Goal: Task Accomplishment & Management: Manage account settings

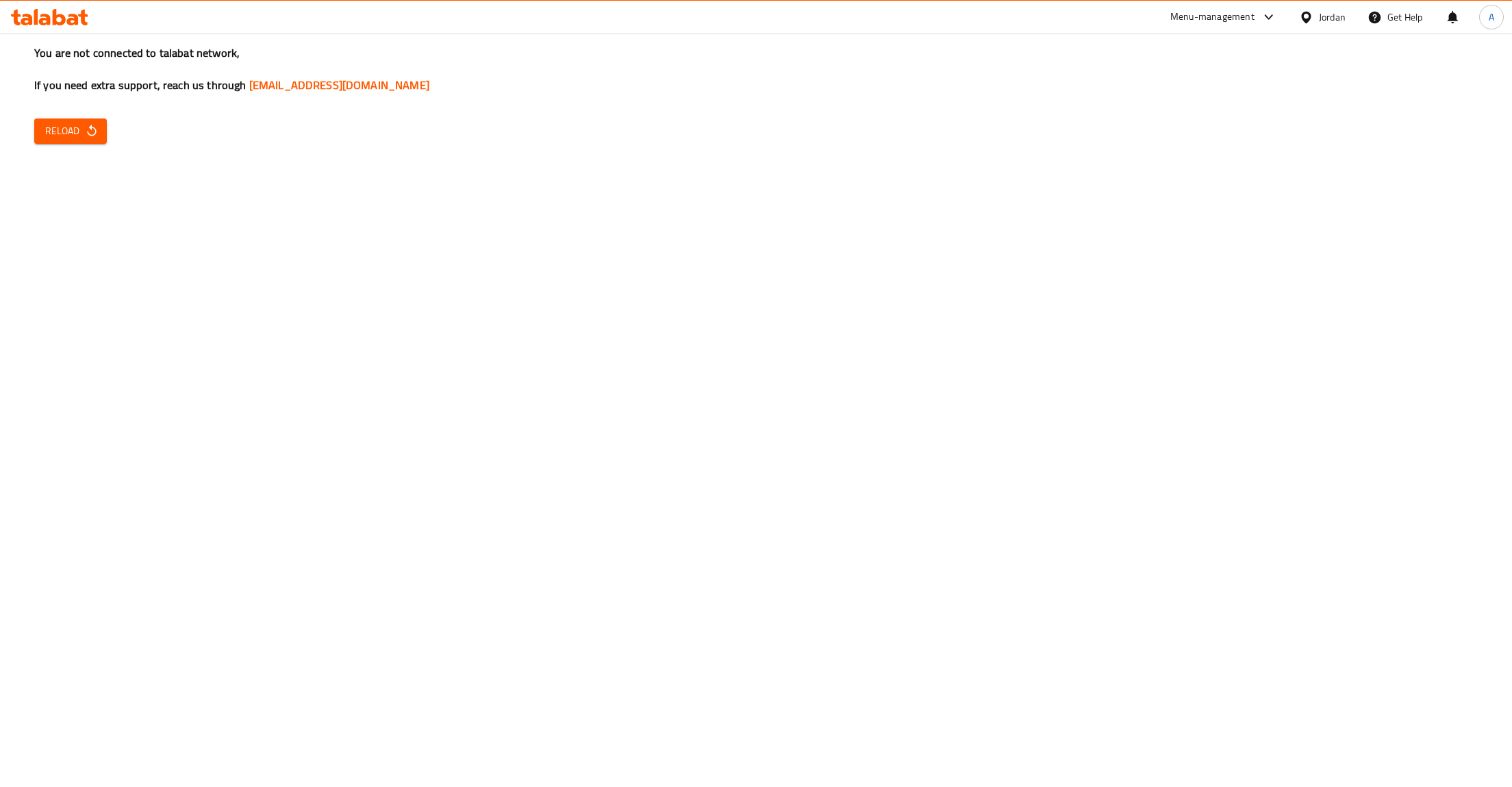
click at [71, 143] on button "Reload" at bounding box center [71, 131] width 73 height 25
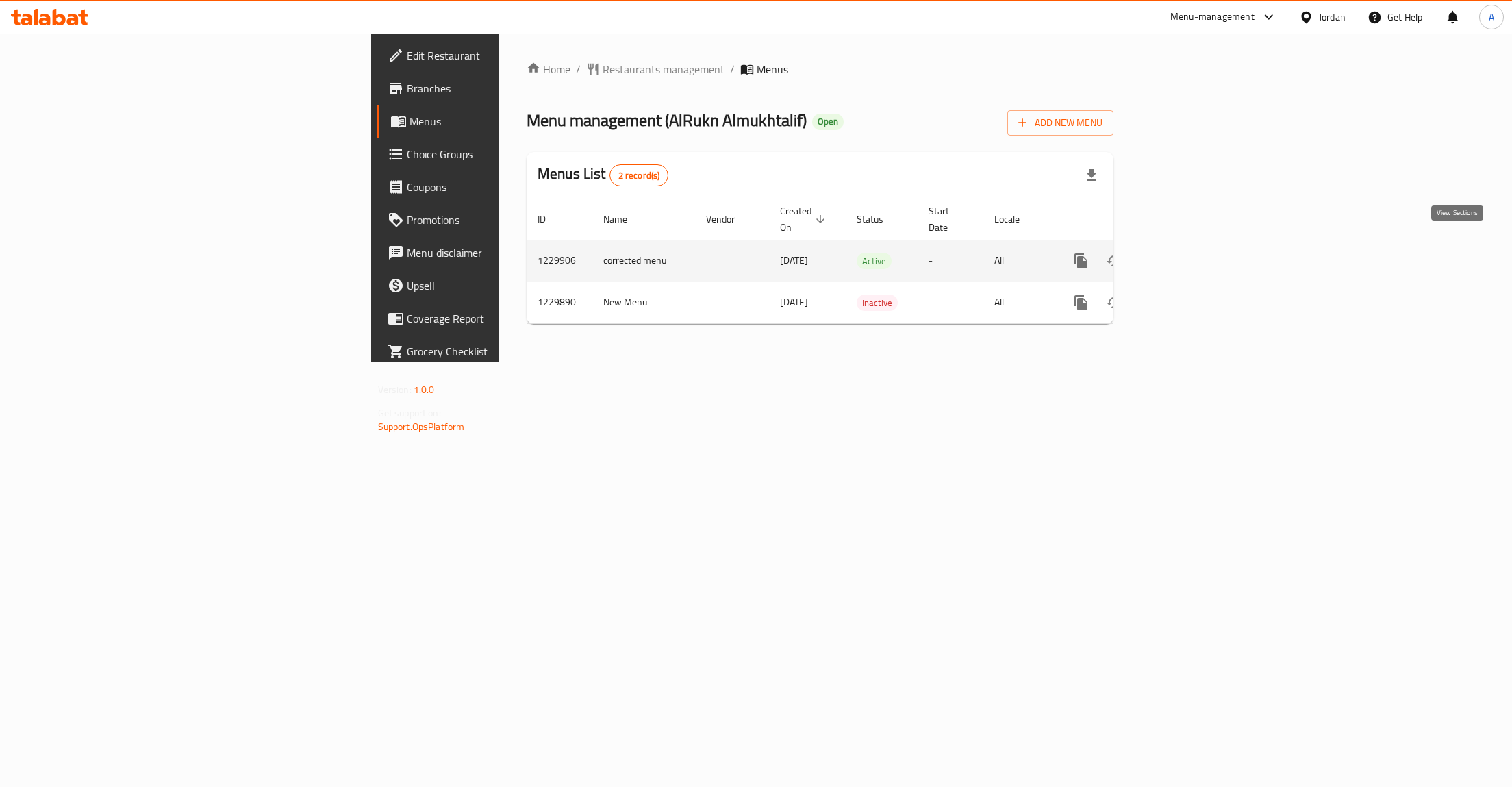
click at [1197, 254] on link "enhanced table" at bounding box center [1180, 261] width 33 height 33
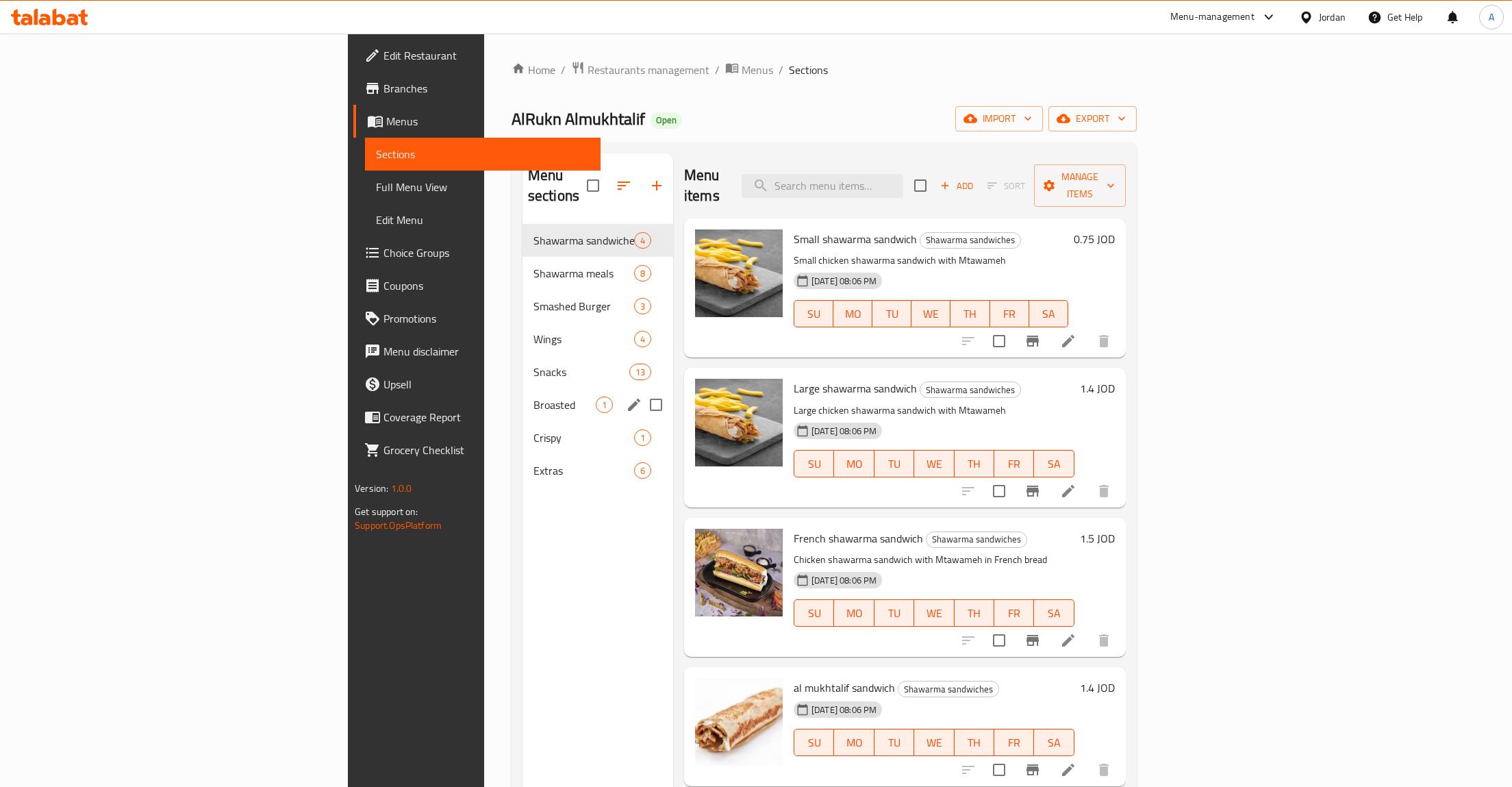
click at [523, 393] on div "Broasted 1" at bounding box center [598, 405] width 150 height 33
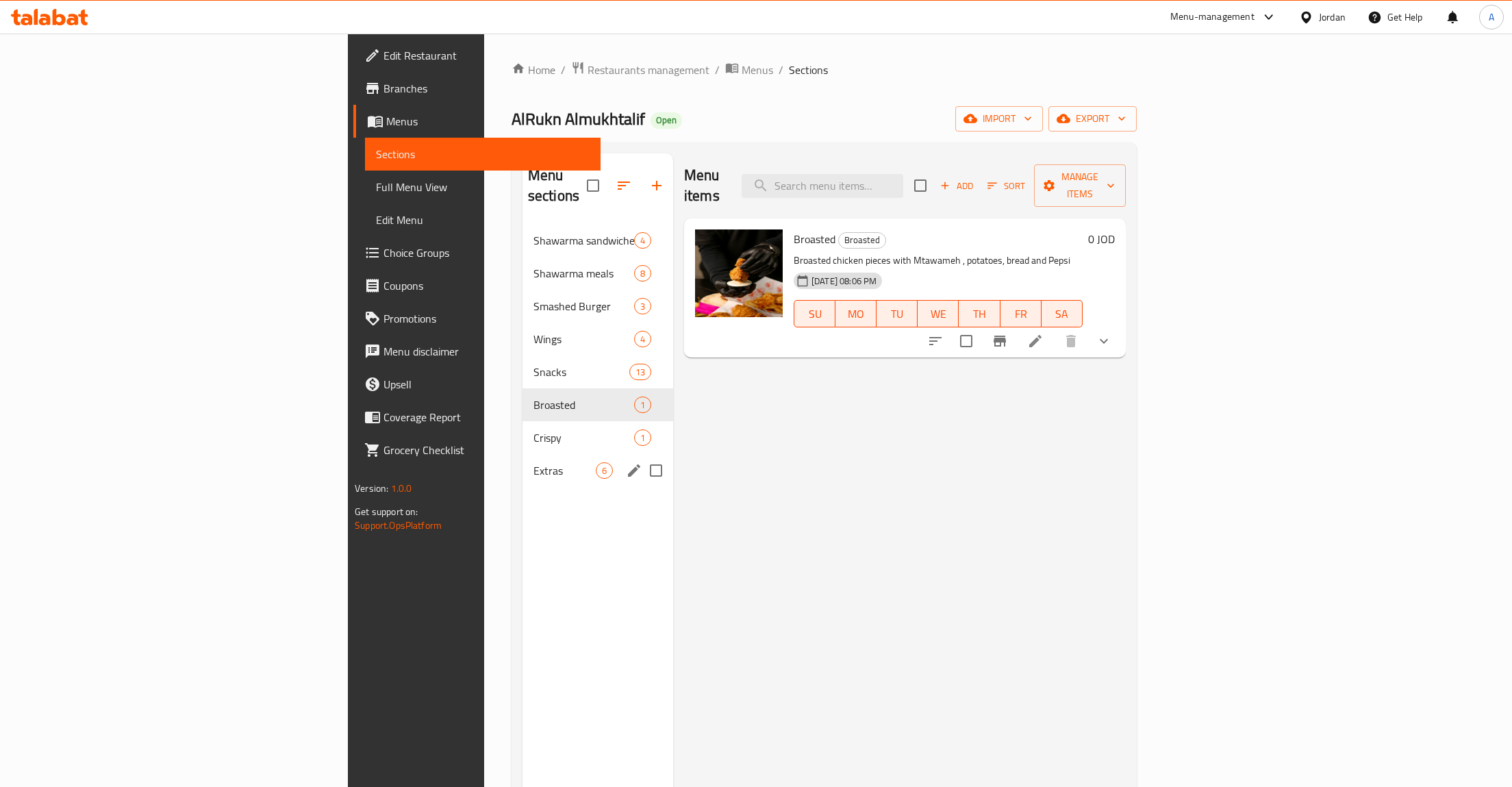
click at [523, 427] on div "Crispy 1" at bounding box center [598, 438] width 150 height 33
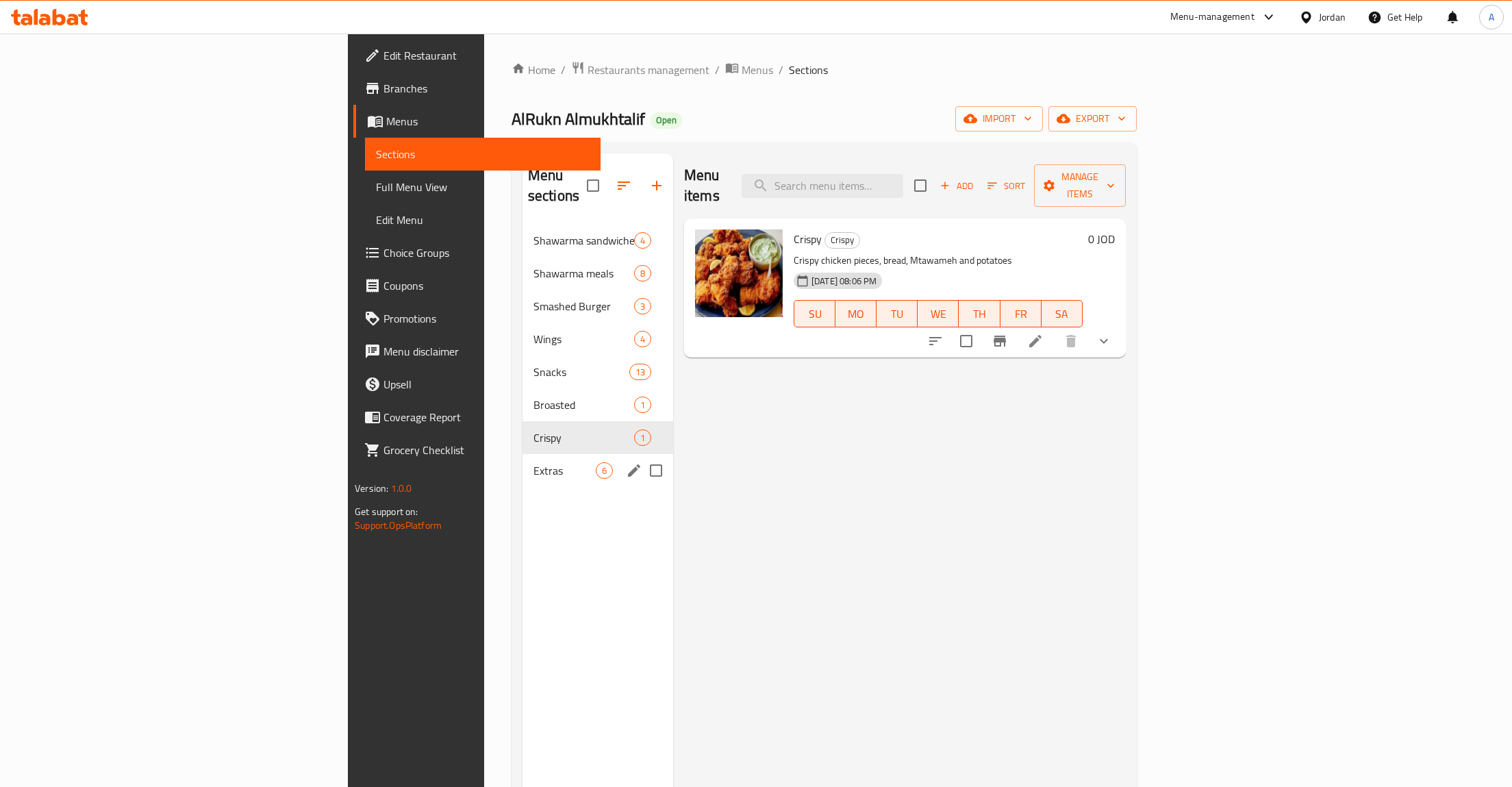
click at [523, 461] on div "Extras 6" at bounding box center [598, 471] width 150 height 33
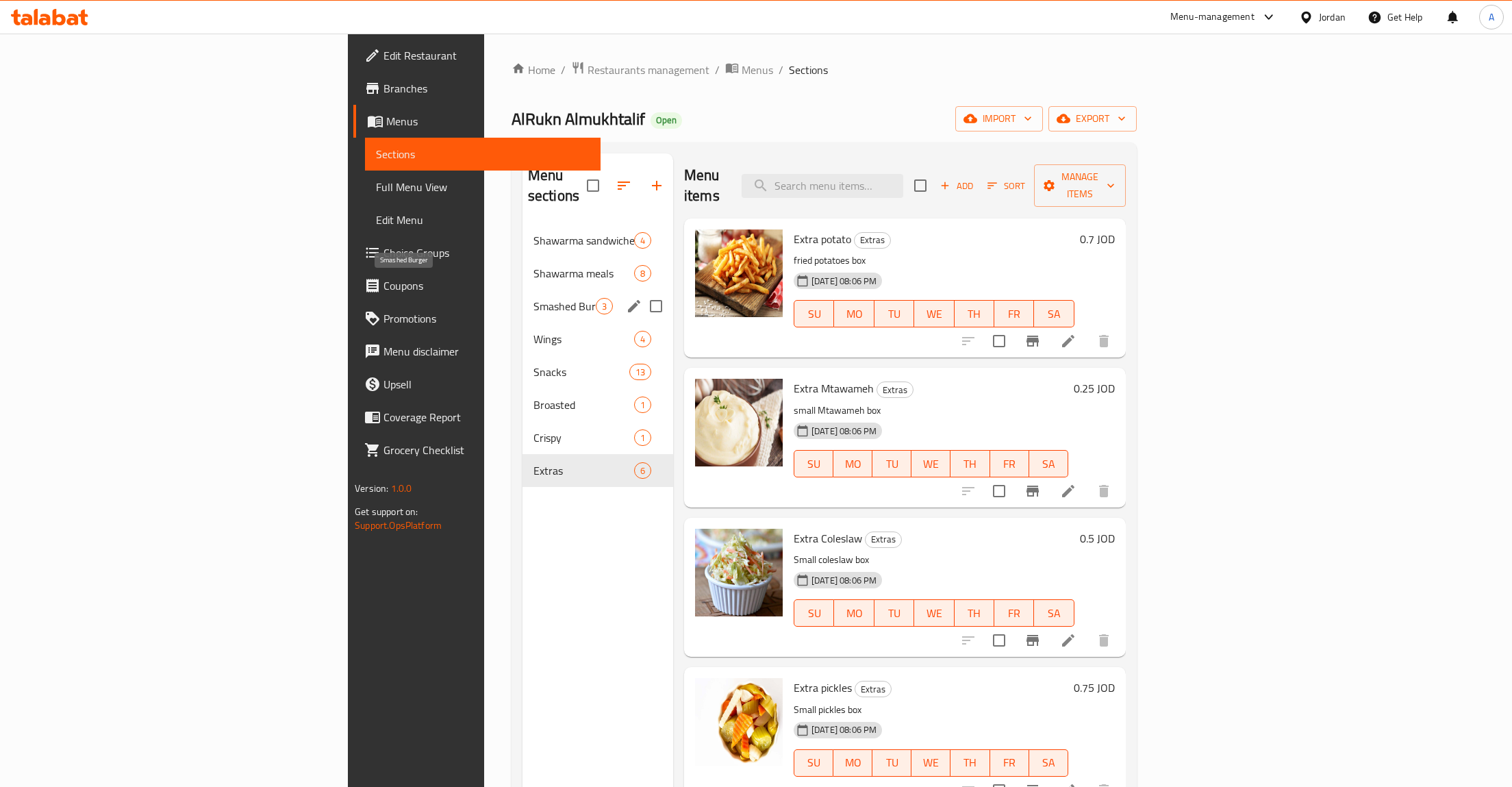
click at [534, 298] on span "Smashed Burger" at bounding box center [565, 307] width 63 height 16
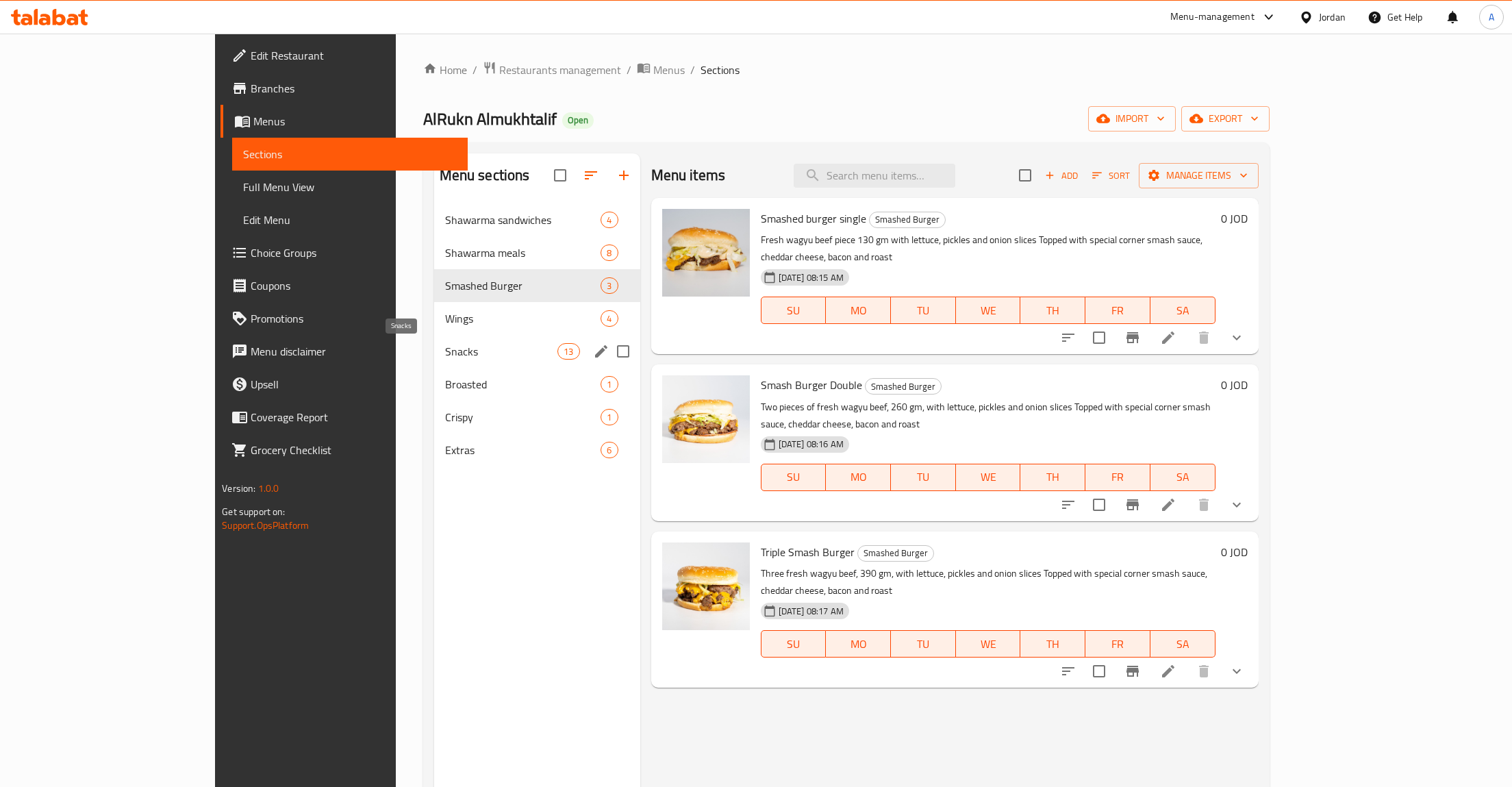
click at [445, 352] on span "Snacks" at bounding box center [501, 351] width 113 height 16
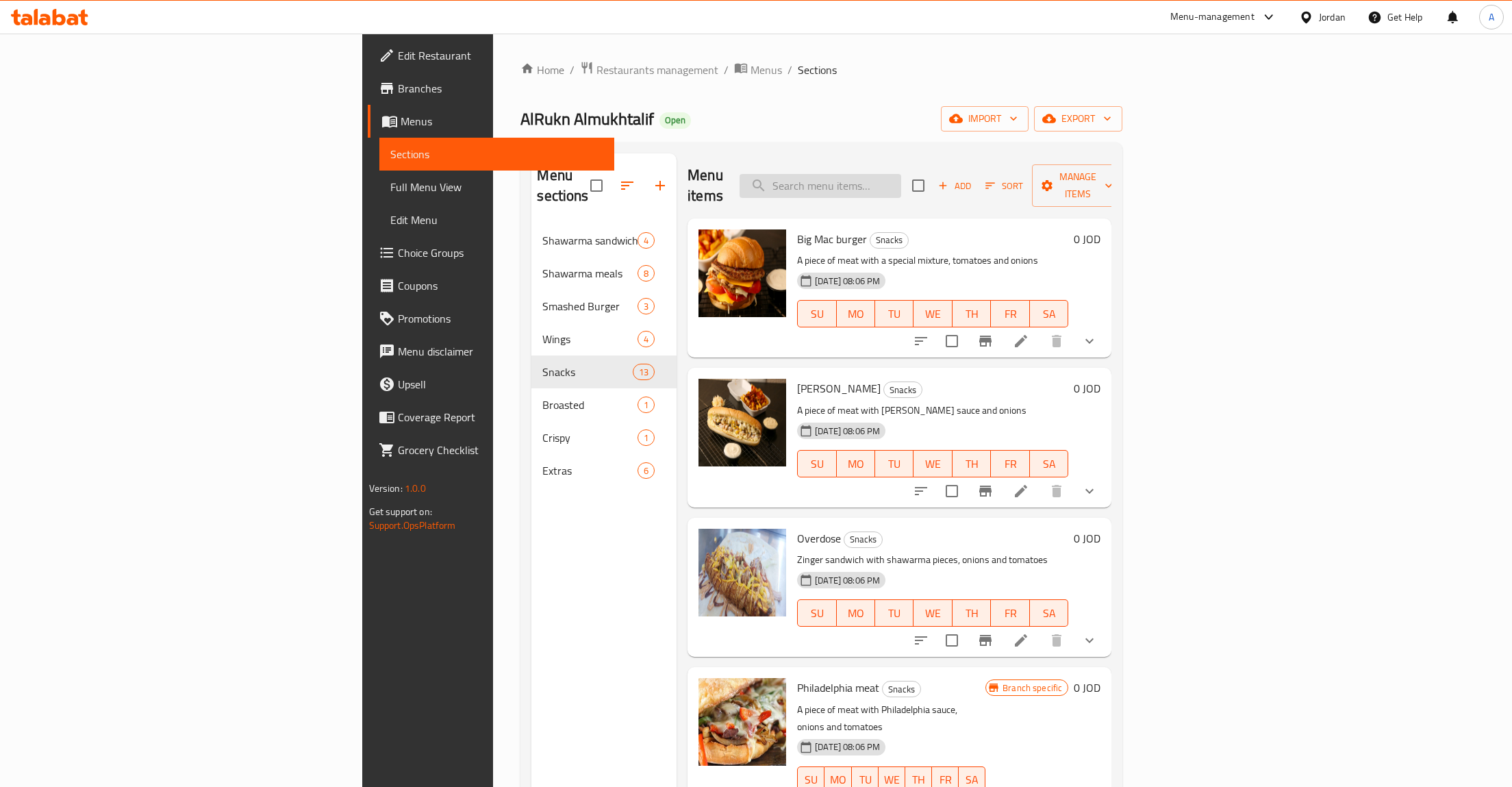
click at [901, 174] on input "search" at bounding box center [820, 186] width 161 height 24
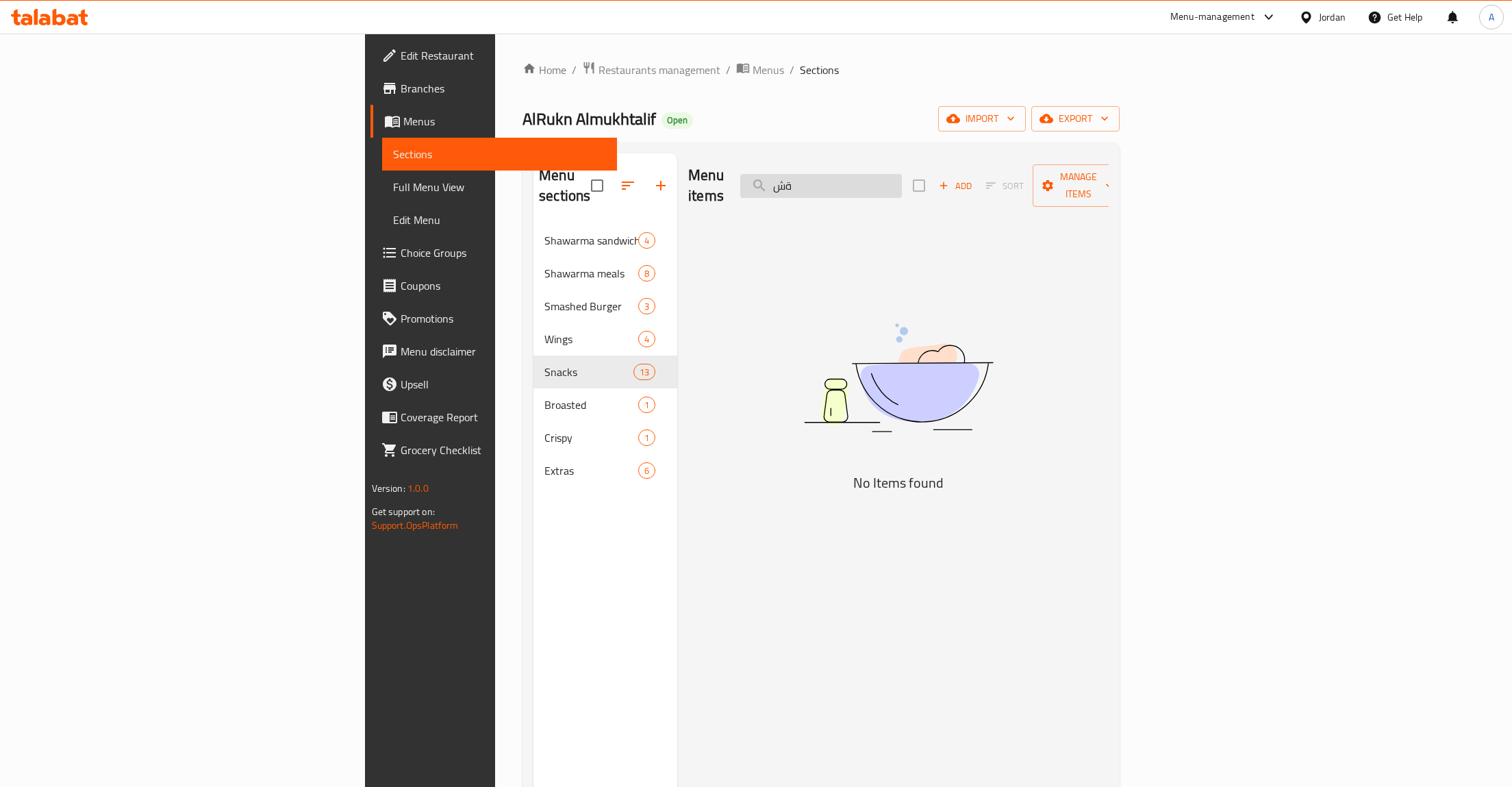
type input "ة"
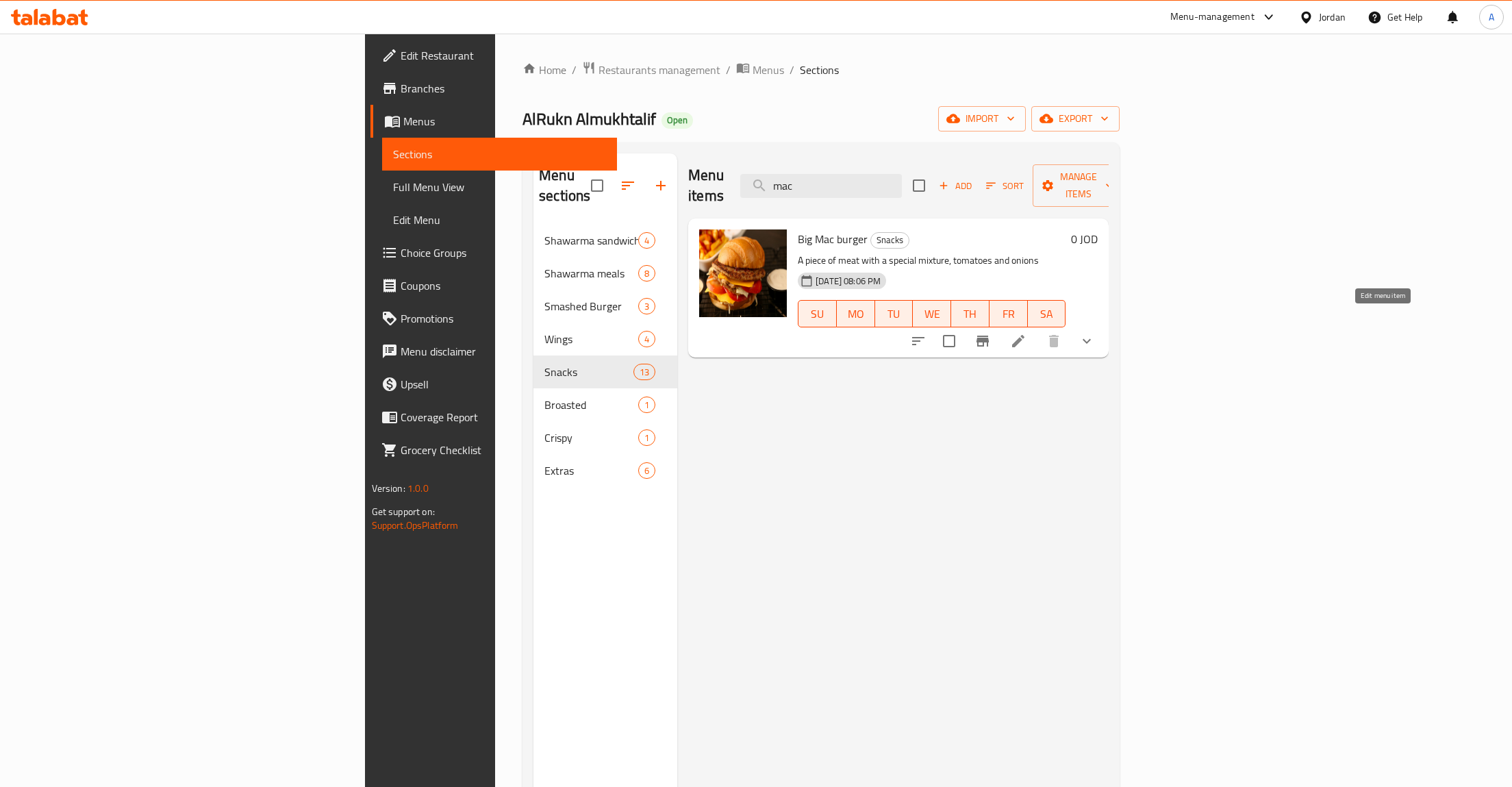
type input "mac"
click at [1026, 333] on icon at bounding box center [1018, 341] width 16 height 16
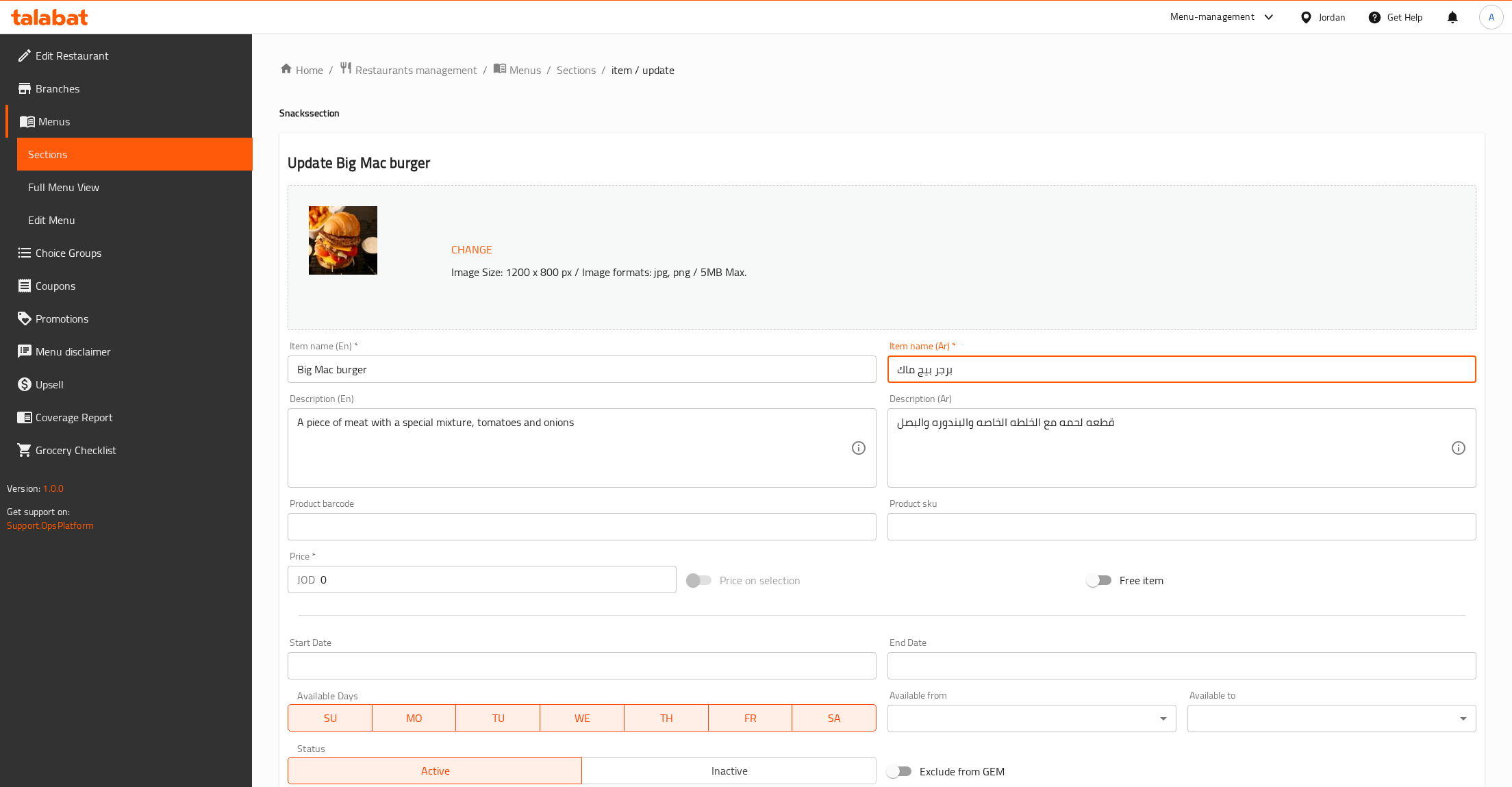
drag, startPoint x: 931, startPoint y: 374, endPoint x: 817, endPoint y: 368, distance: 114.2
click at [888, 368] on input "برجر بيج ماك" at bounding box center [1182, 369] width 589 height 27
click at [1022, 379] on input "برجر" at bounding box center [1182, 369] width 589 height 27
type input "بيف برجر"
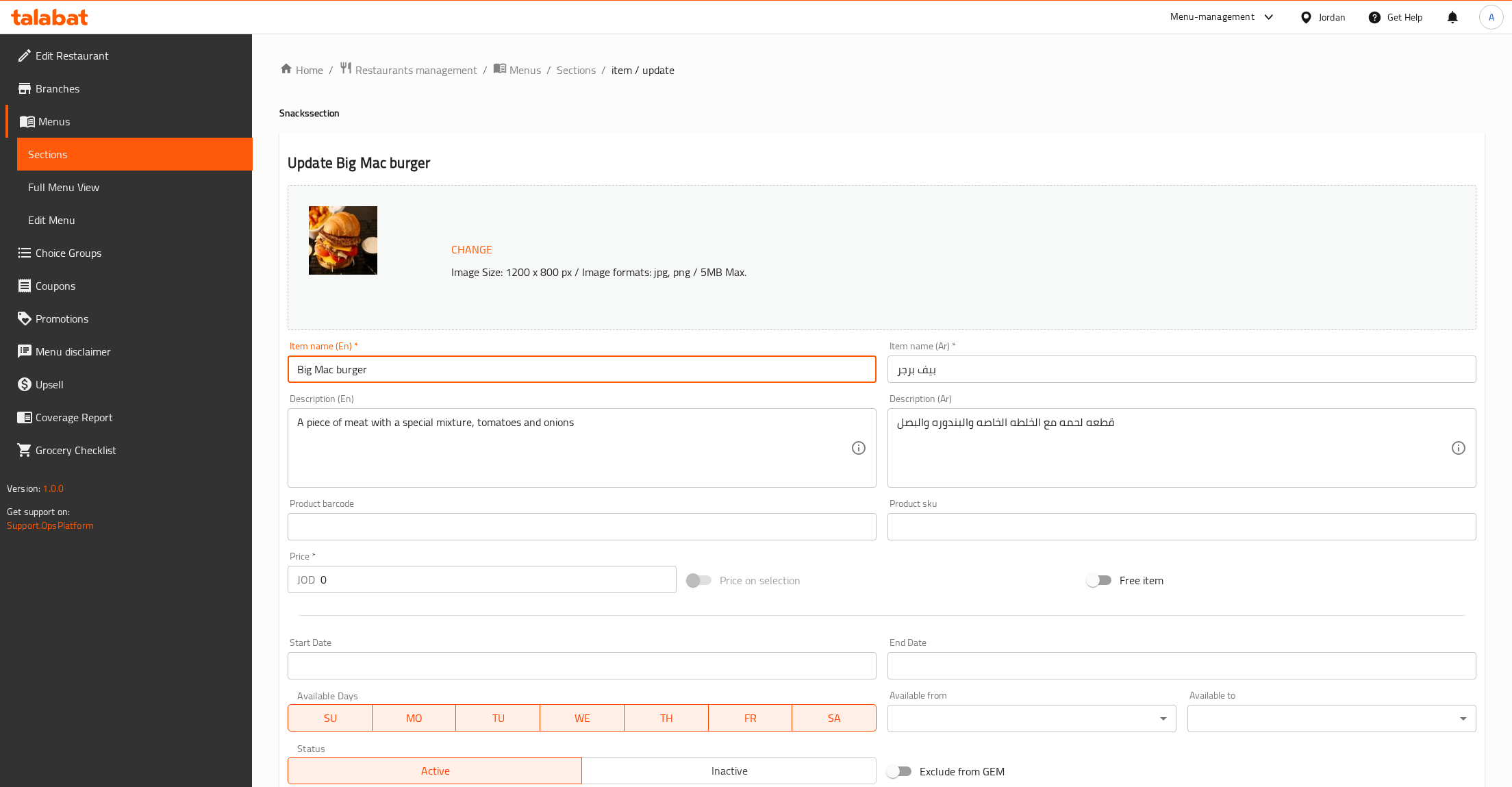
drag, startPoint x: 331, startPoint y: 371, endPoint x: 158, endPoint y: 346, distance: 174.8
click at [288, 359] on input "Big Mac burger" at bounding box center [582, 369] width 589 height 27
type input "Beef burger"
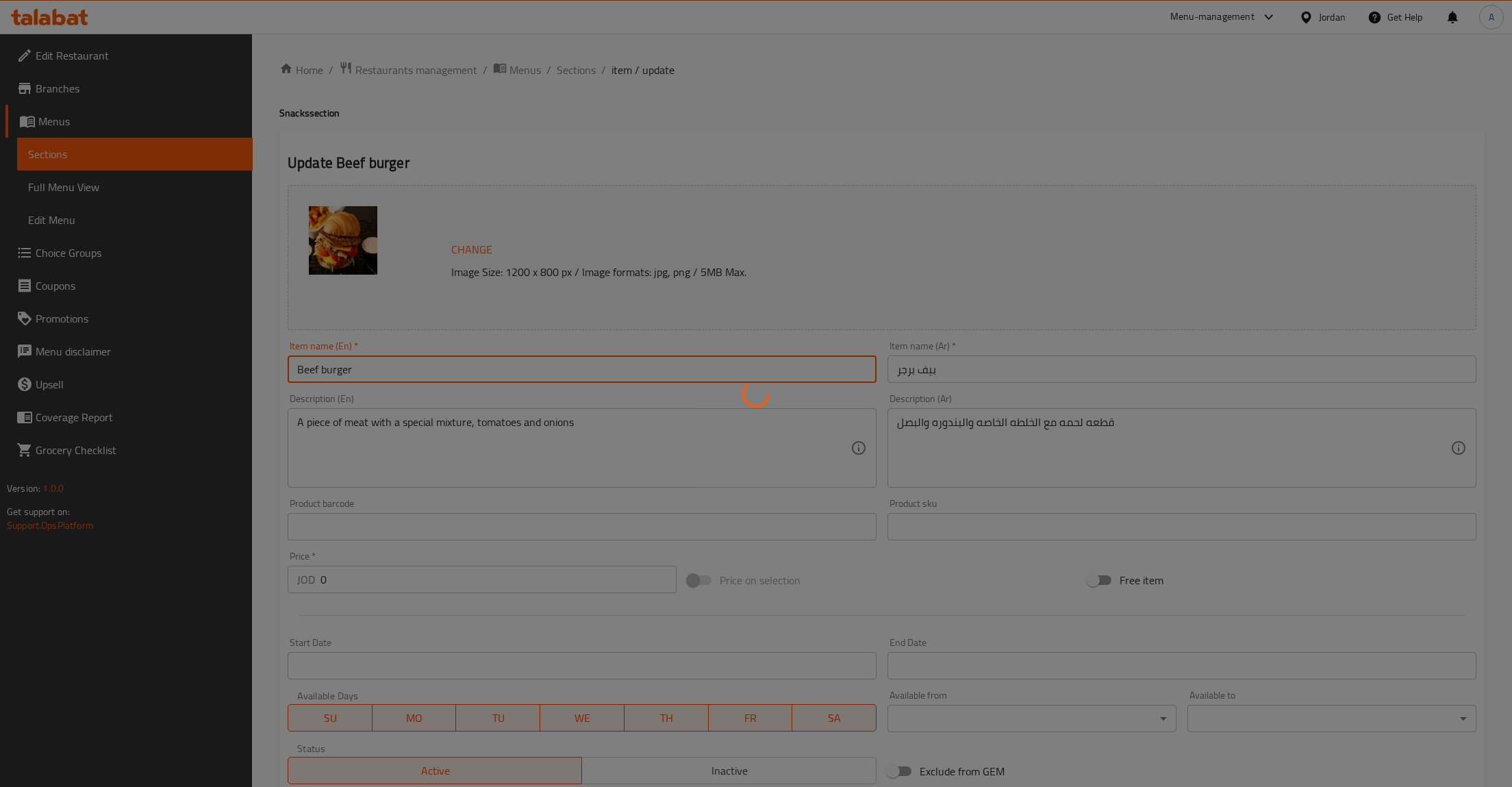
click at [629, 436] on div at bounding box center [756, 393] width 1512 height 787
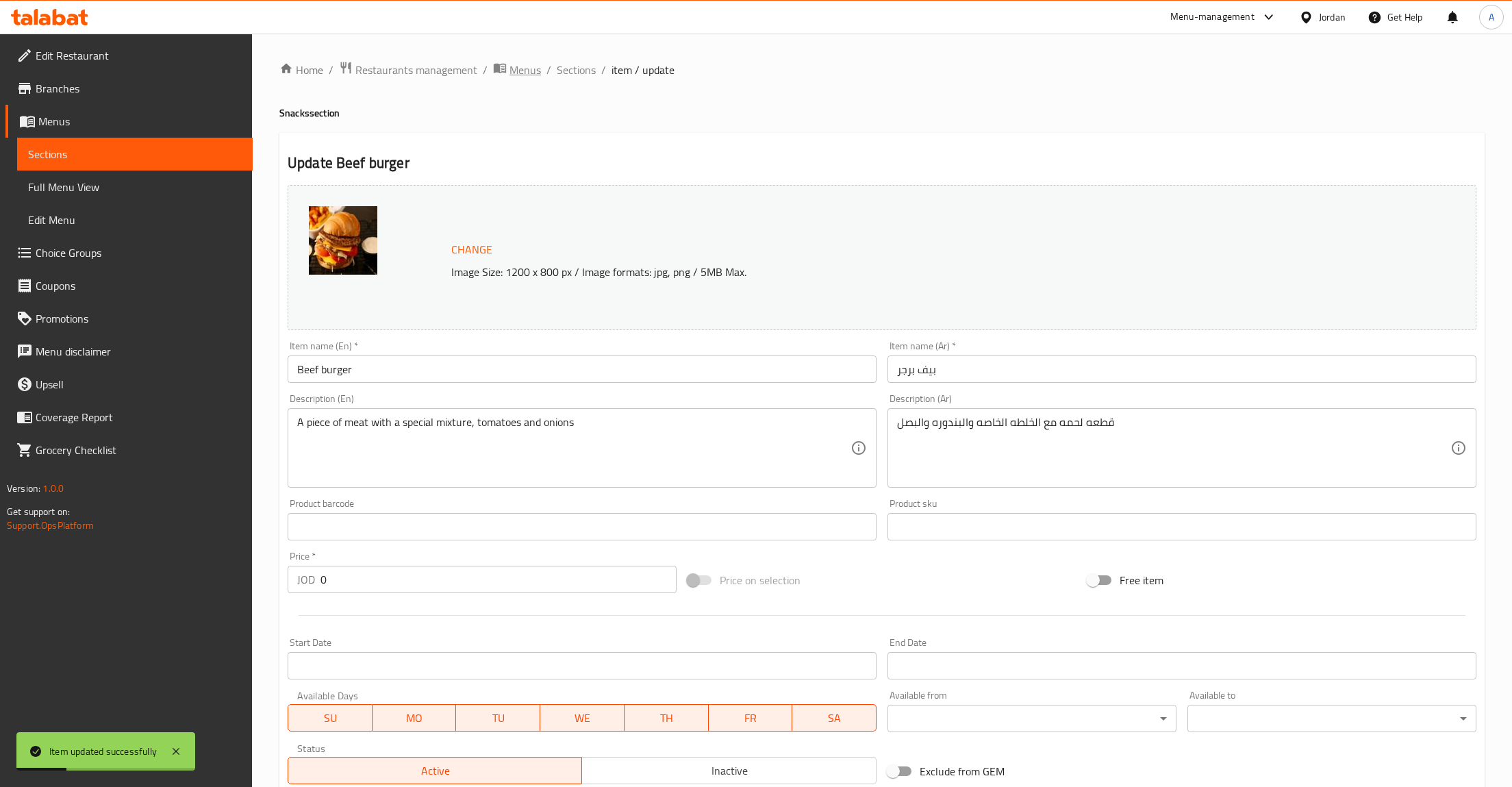
click at [539, 72] on span "Menus" at bounding box center [526, 70] width 32 height 16
